Goal: Information Seeking & Learning: Learn about a topic

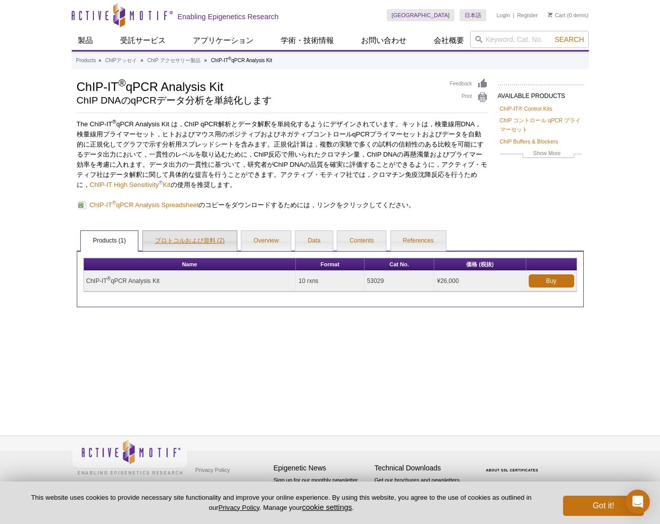
click at [186, 244] on link "プロトコルおよび資料 (2)" at bounding box center [190, 241] width 94 height 20
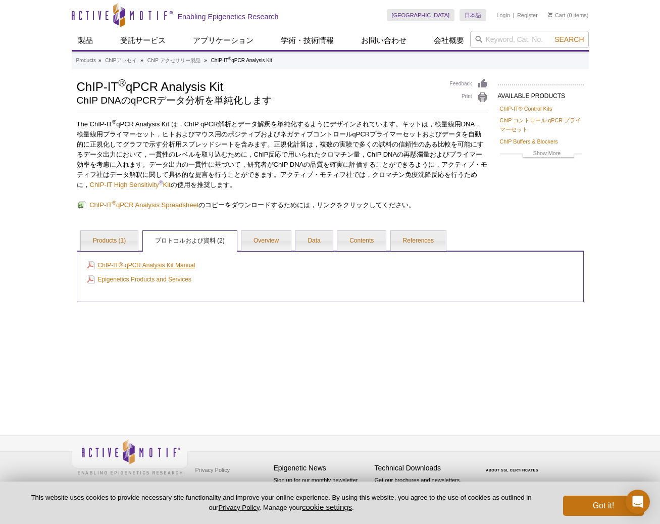
click at [187, 265] on link "ChIP-IT® qPCR Analysis Kit Manual" at bounding box center [141, 265] width 109 height 11
click at [349, 241] on link "Contents" at bounding box center [361, 241] width 48 height 20
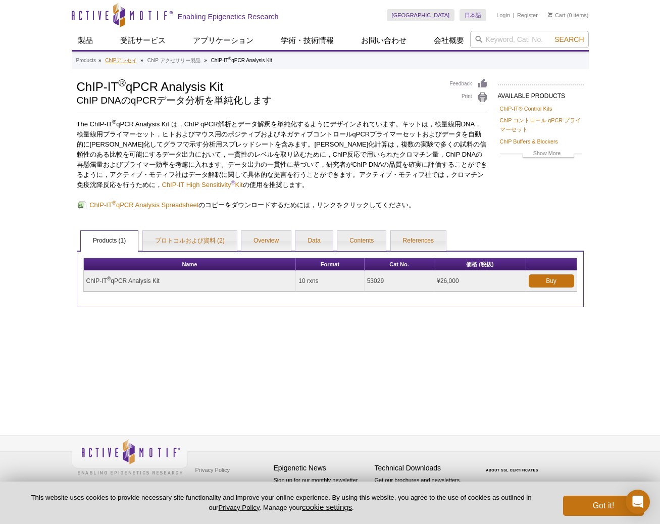
click at [122, 62] on link "ChIPアッセイ" at bounding box center [120, 60] width 31 height 9
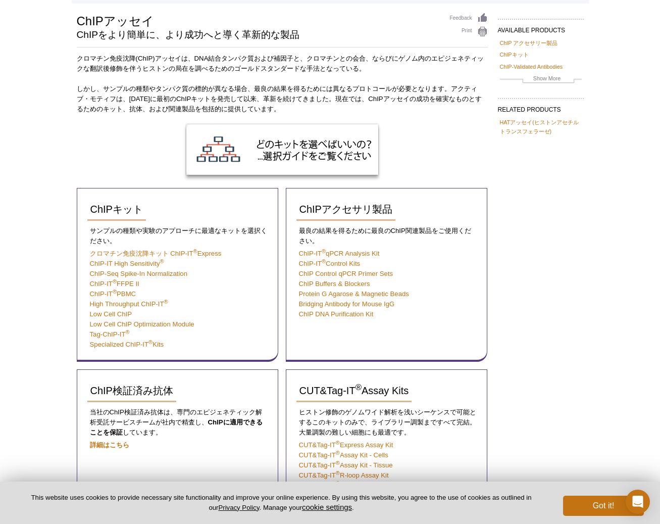
scroll to position [72, 0]
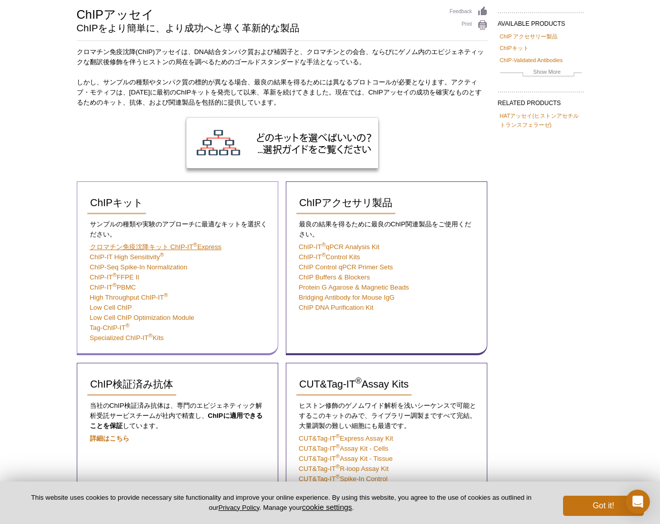
click at [184, 245] on link "クロマチン免疫沈降キット ChIP-IT ® Express" at bounding box center [156, 247] width 132 height 8
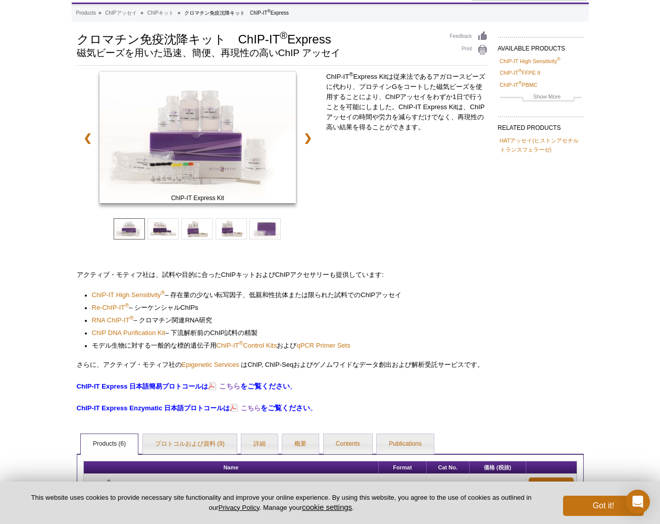
scroll to position [48, 0]
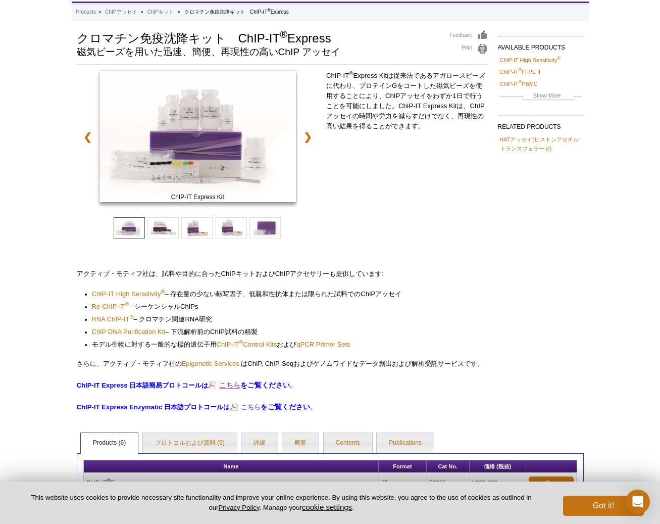
click at [234, 384] on strong "こちら" at bounding box center [229, 385] width 21 height 8
click at [141, 294] on span "ChIP-IT High Sensitivity" at bounding box center [126, 294] width 69 height 8
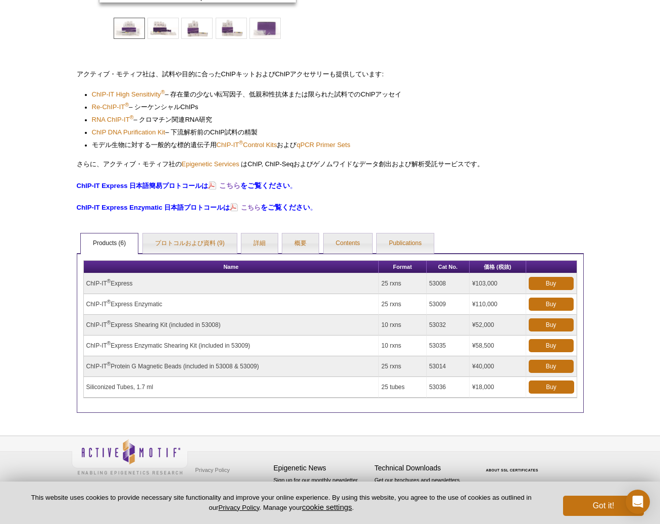
scroll to position [247, 0]
